Goal: Task Accomplishment & Management: Complete application form

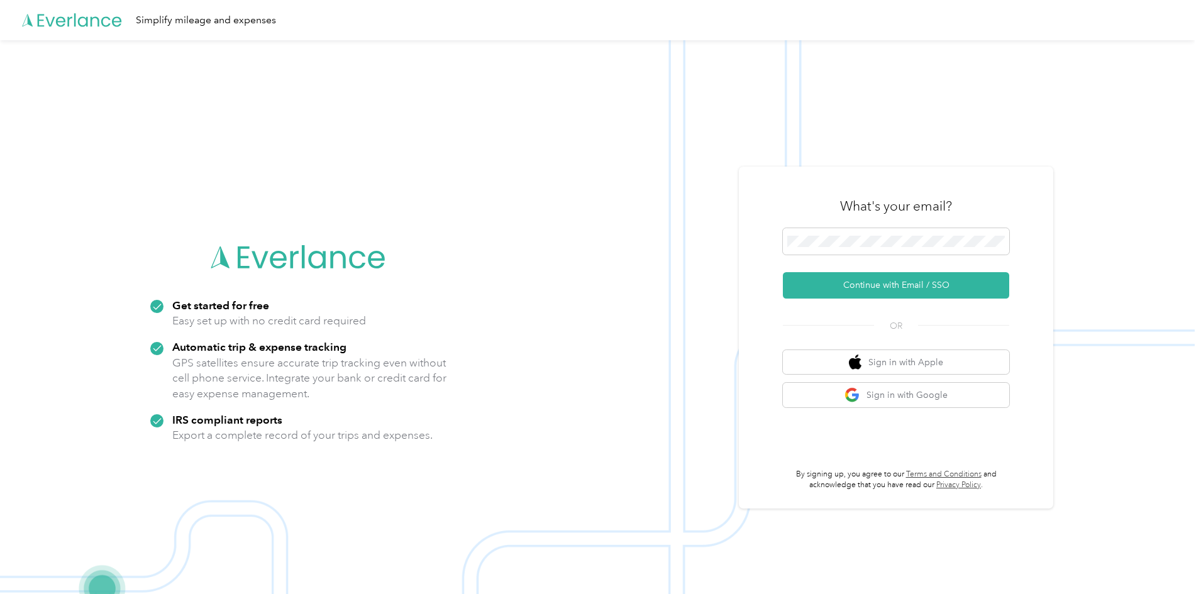
click at [871, 207] on h3 "What's your email?" at bounding box center [896, 206] width 112 height 18
click at [815, 290] on button "Continue with Email / SSO" at bounding box center [896, 285] width 226 height 26
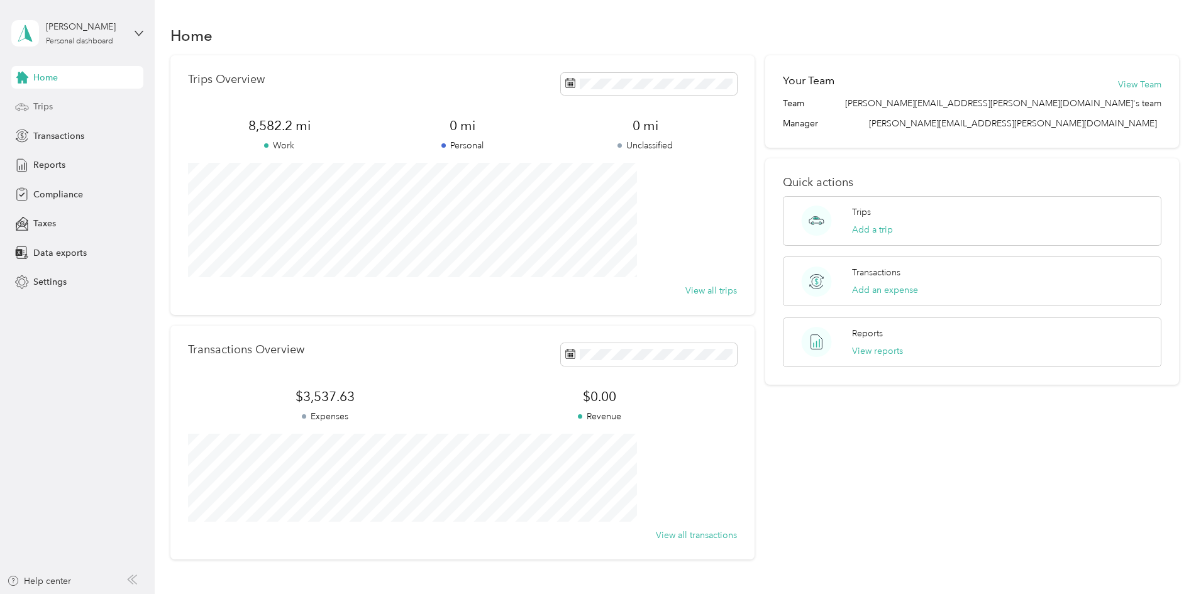
click at [34, 105] on span "Trips" at bounding box center [42, 106] width 19 height 13
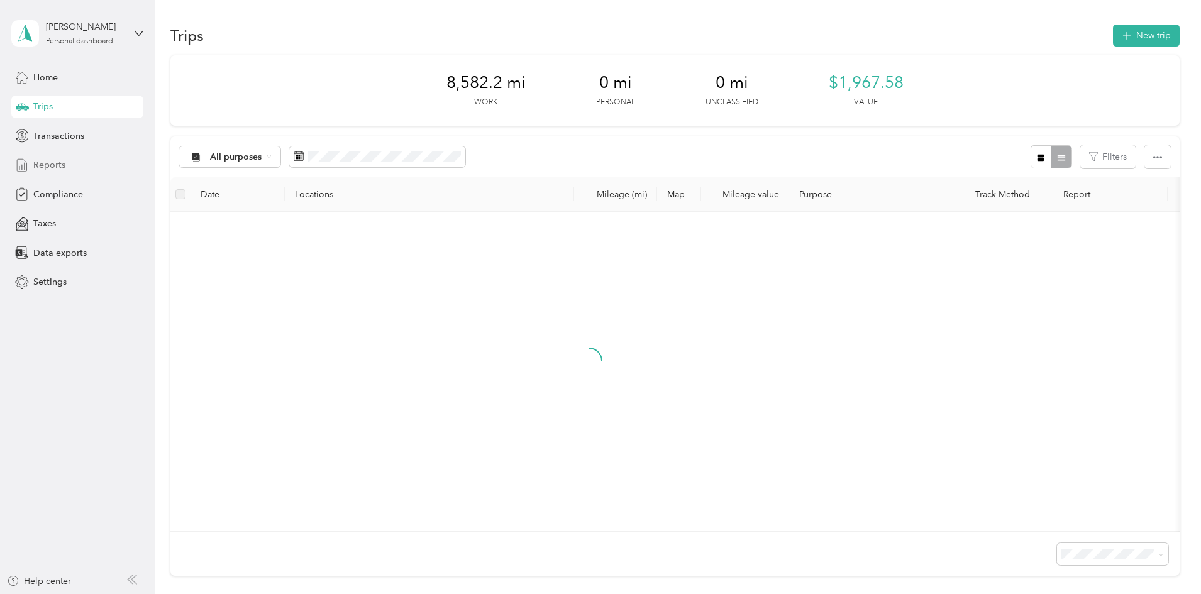
click at [44, 163] on span "Reports" at bounding box center [49, 164] width 32 height 13
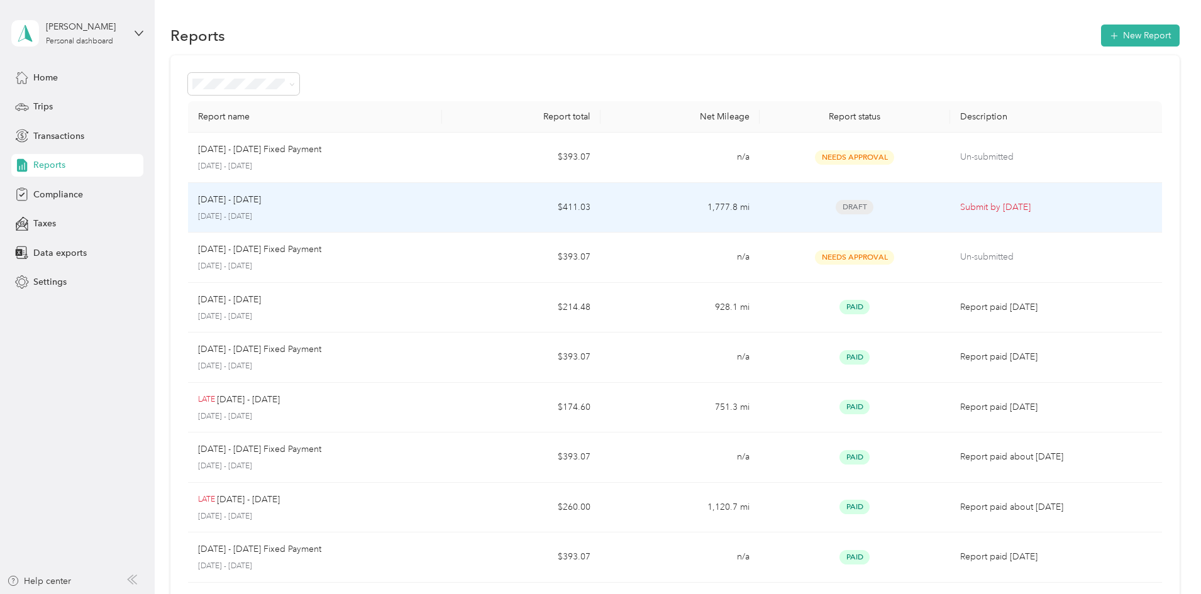
click at [836, 205] on span "Draft" at bounding box center [855, 207] width 38 height 14
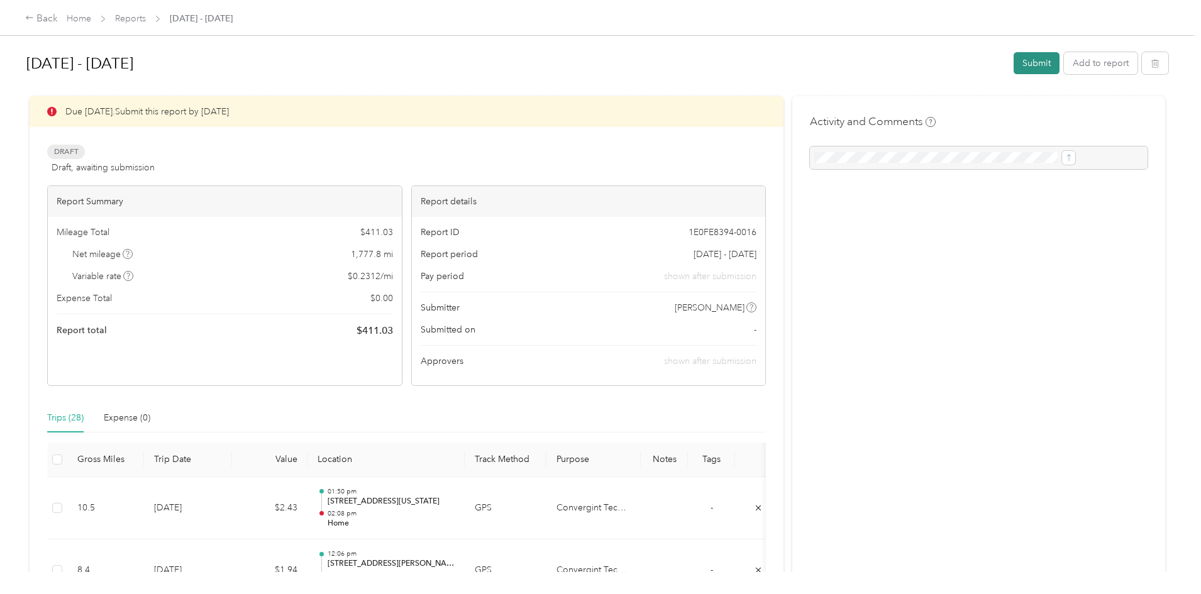
click at [1014, 57] on button "Submit" at bounding box center [1037, 63] width 46 height 22
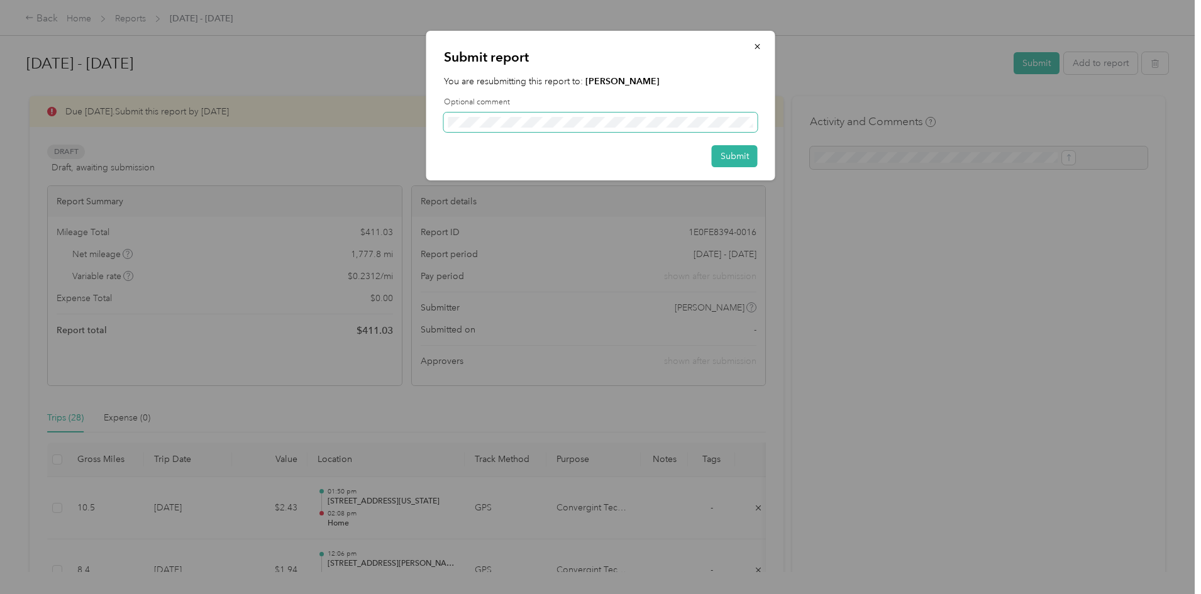
click at [555, 128] on span at bounding box center [601, 123] width 314 height 20
click at [722, 160] on button "Submit" at bounding box center [735, 156] width 46 height 22
